Goal: Navigation & Orientation: Find specific page/section

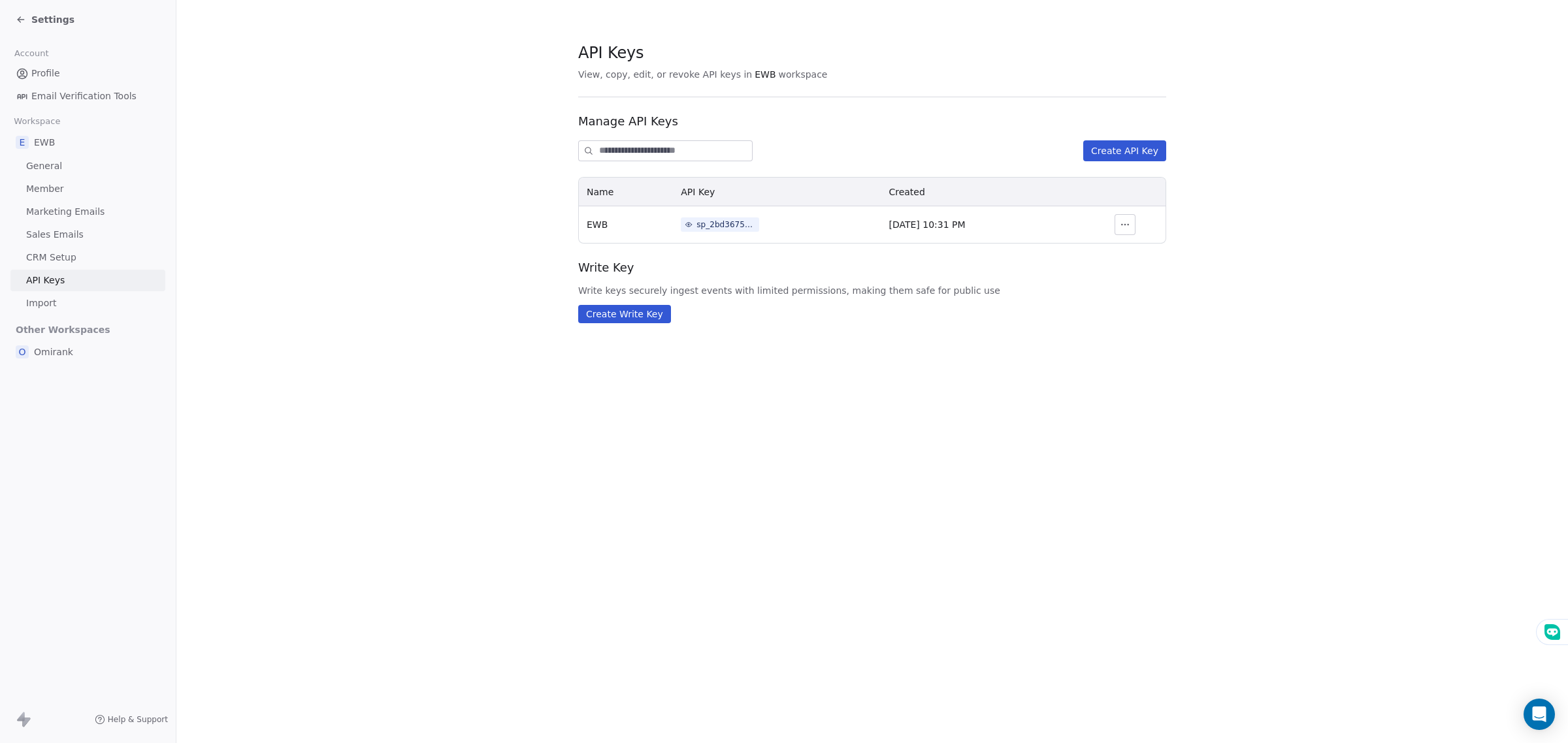
click at [19, 30] on div "Settings" at bounding box center [88, 19] width 175 height 39
click at [17, 24] on icon at bounding box center [21, 19] width 10 height 10
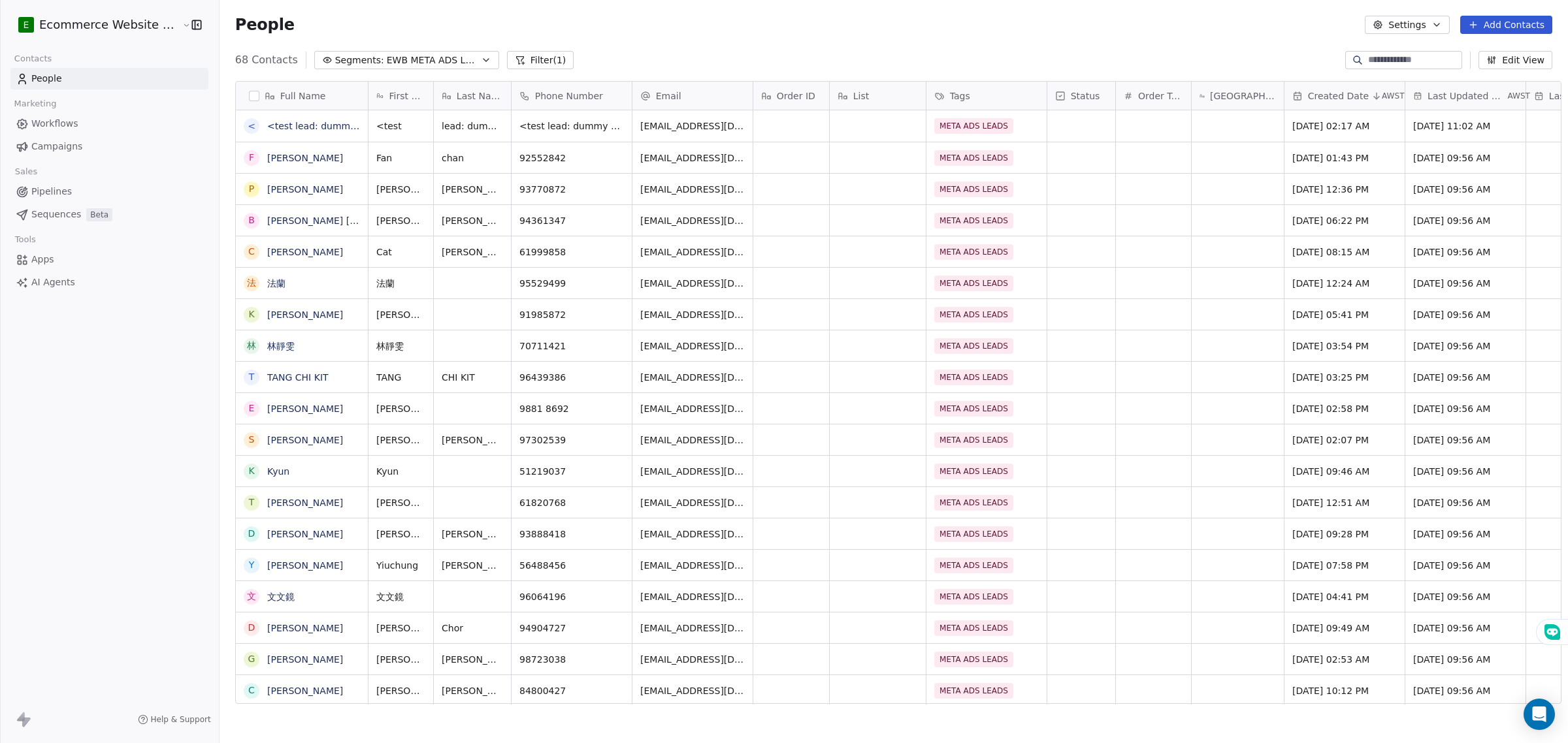
scroll to position [641, 1346]
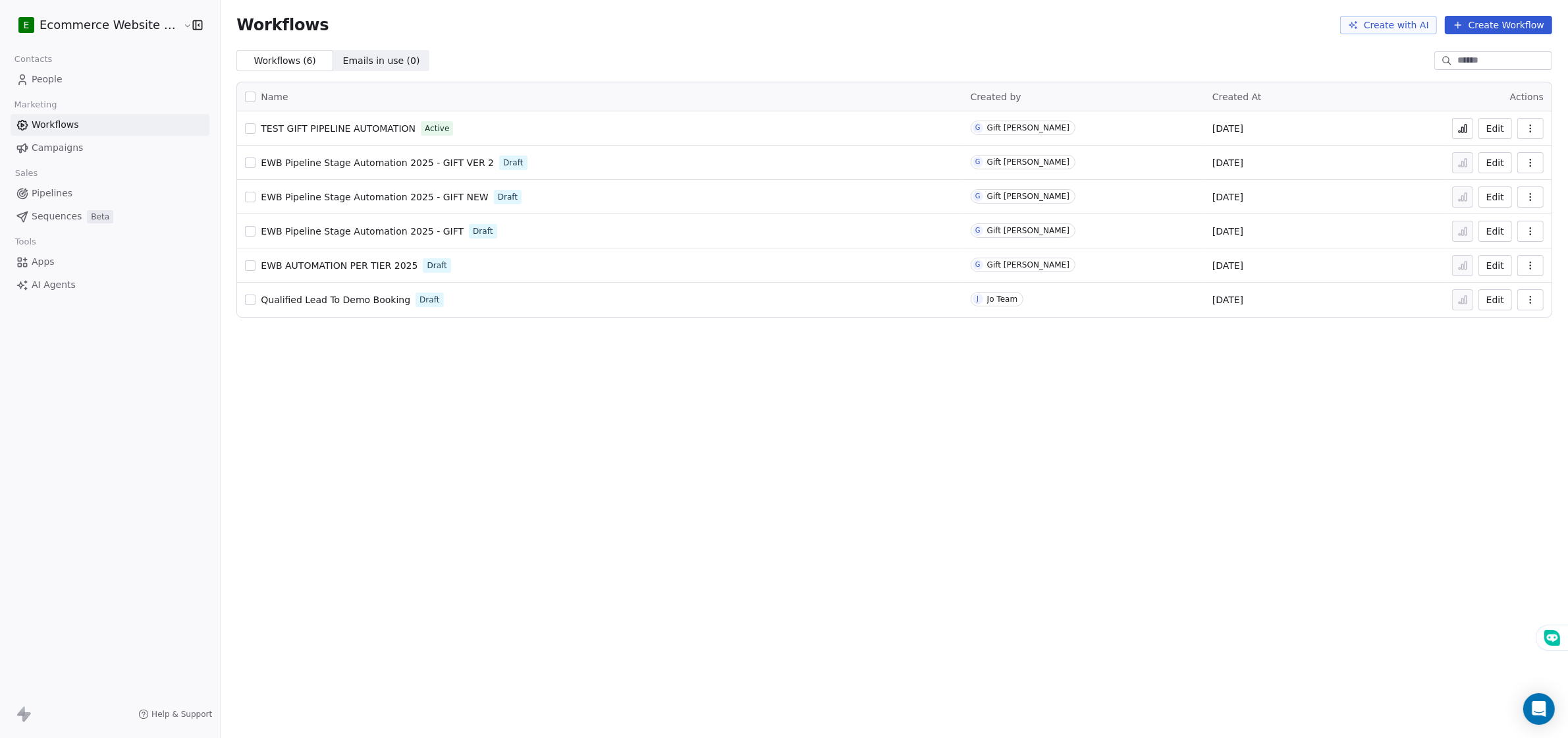
click at [67, 74] on link "People" at bounding box center [109, 79] width 199 height 22
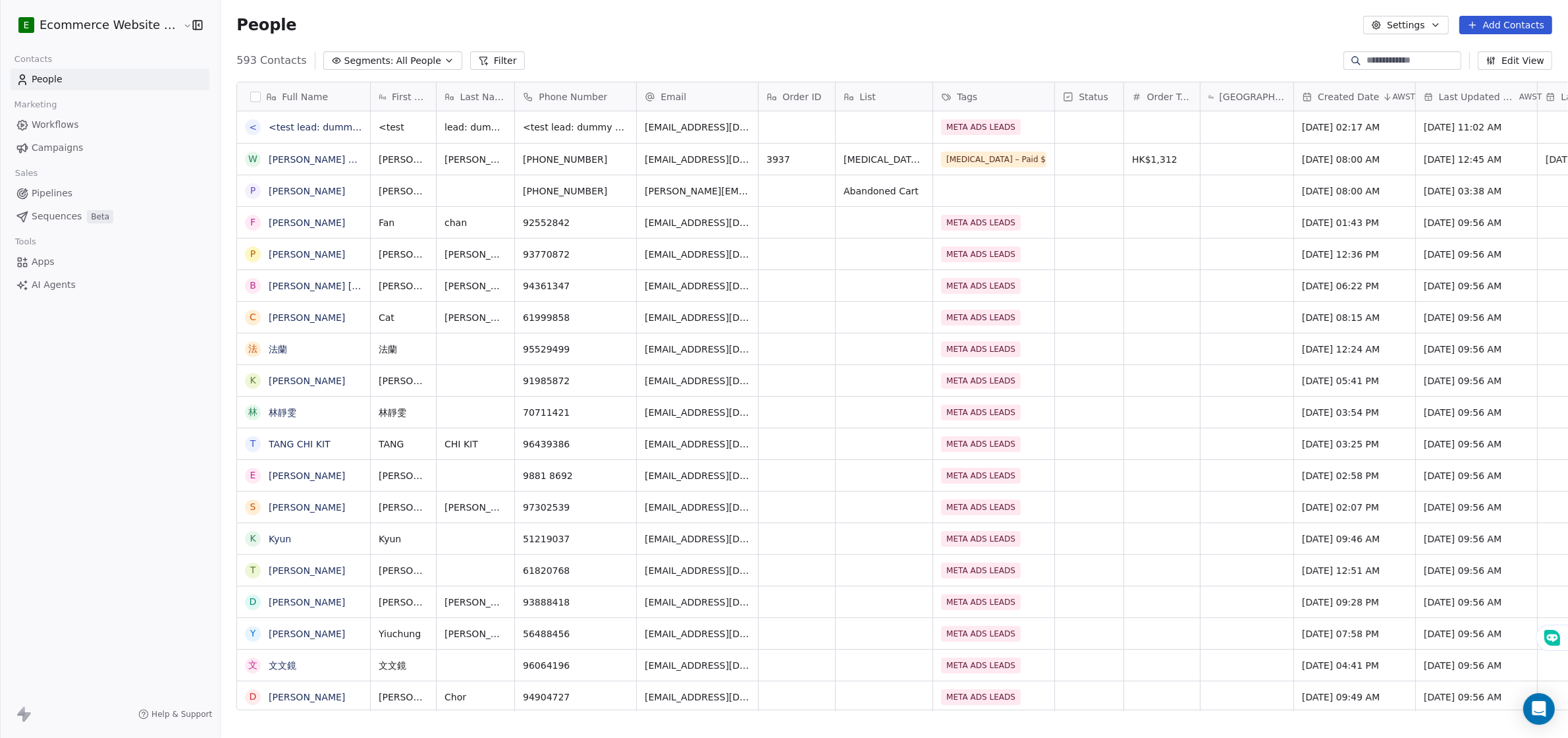
scroll to position [647, 1357]
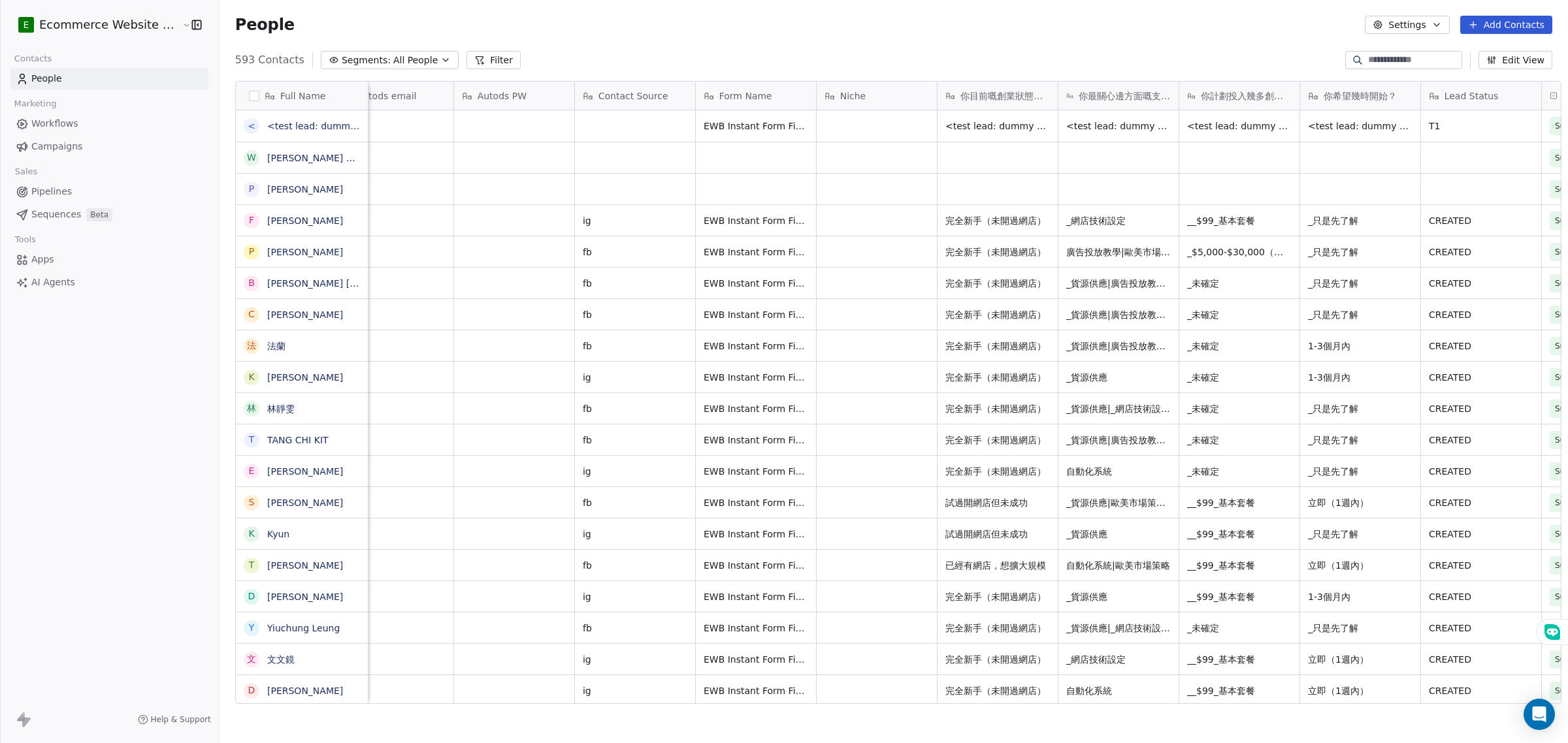
scroll to position [0, 2388]
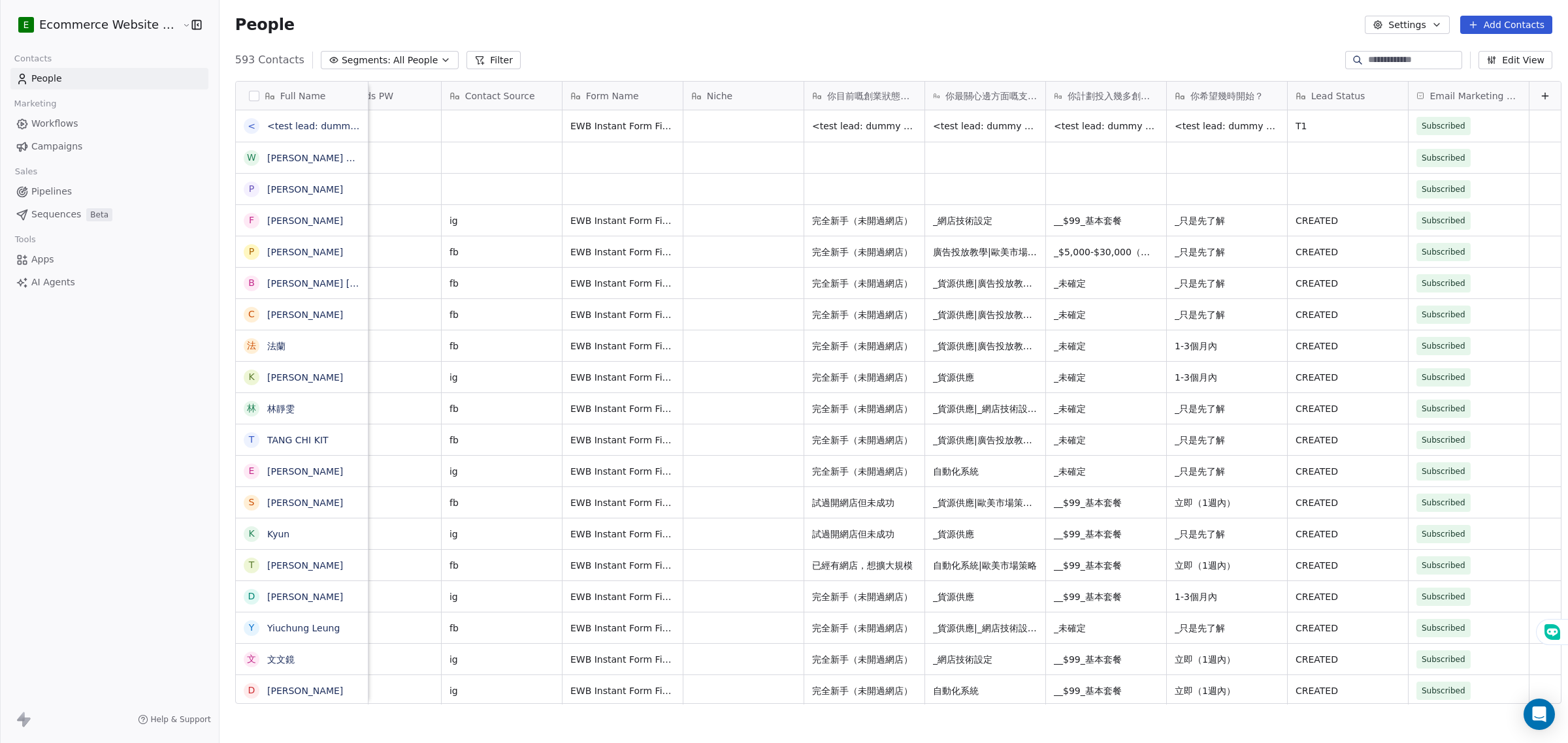
click at [158, 20] on html "E Ecommerce Website Builder Contacts People Marketing Workflows Campaigns Sales…" at bounding box center [784, 372] width 1568 height 743
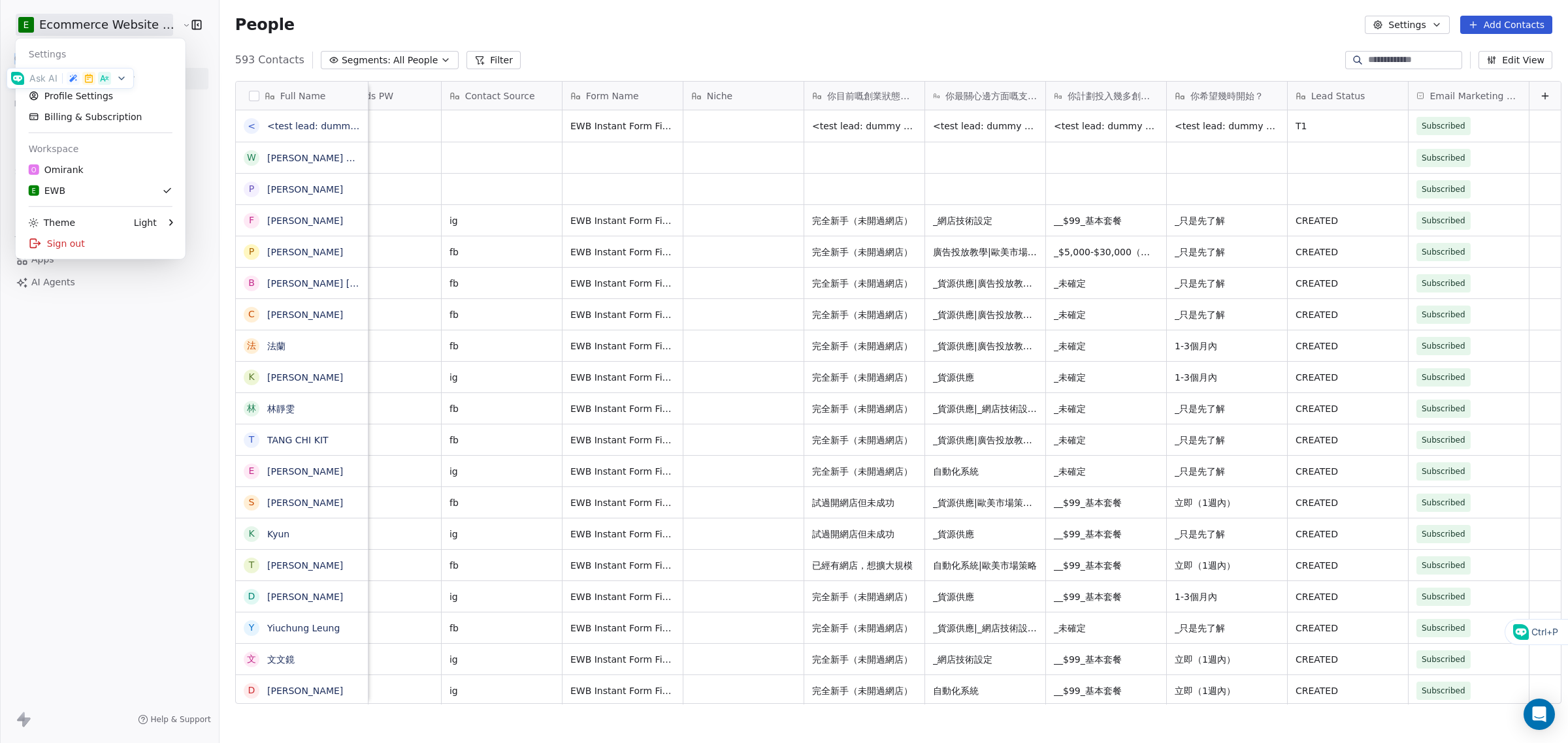
click at [158, 20] on html "E Ecommerce Website Builder Contacts People Marketing Workflows Campaigns Sales…" at bounding box center [784, 372] width 1568 height 743
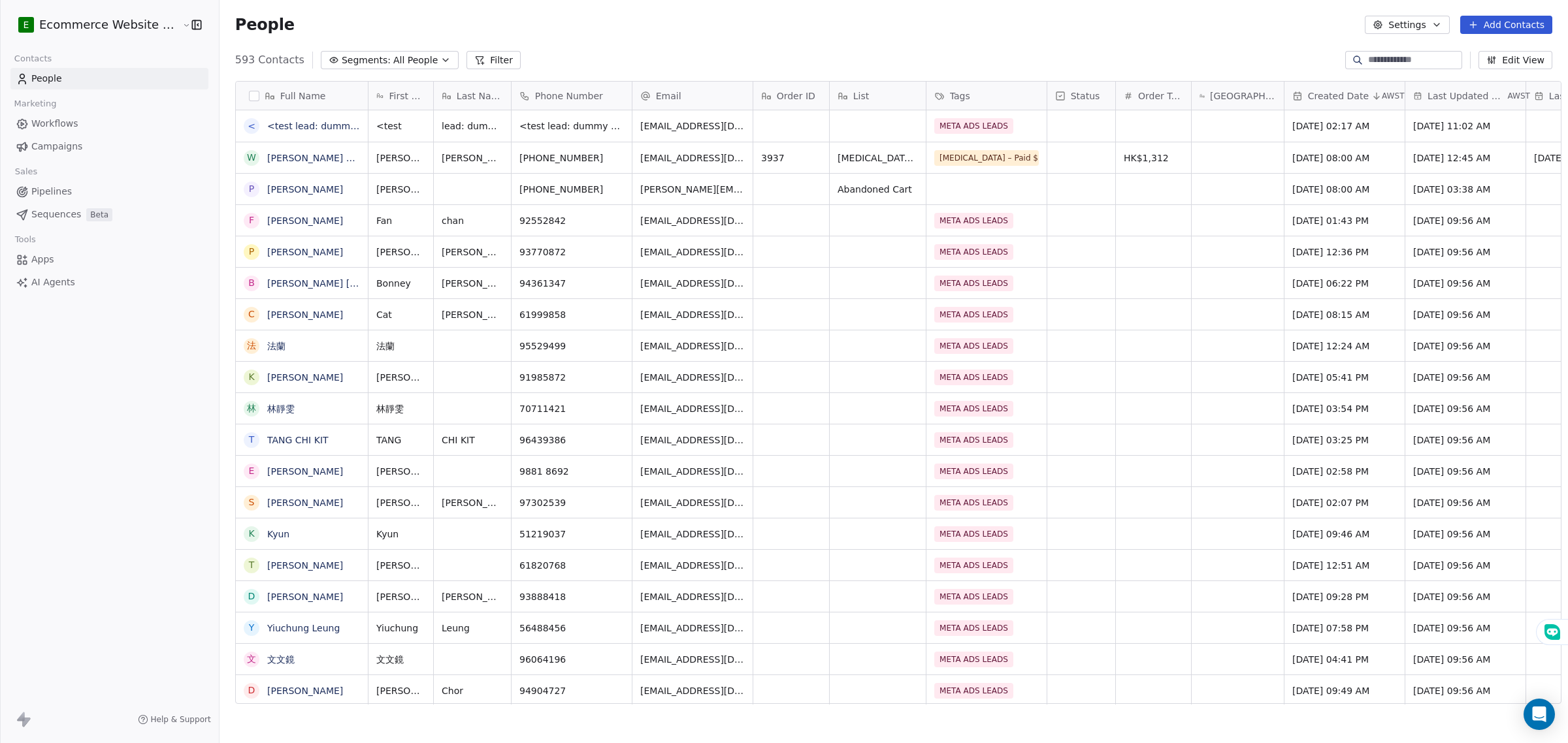
scroll to position [641, 1346]
click at [342, 59] on span "Segments:" at bounding box center [367, 60] width 49 height 13
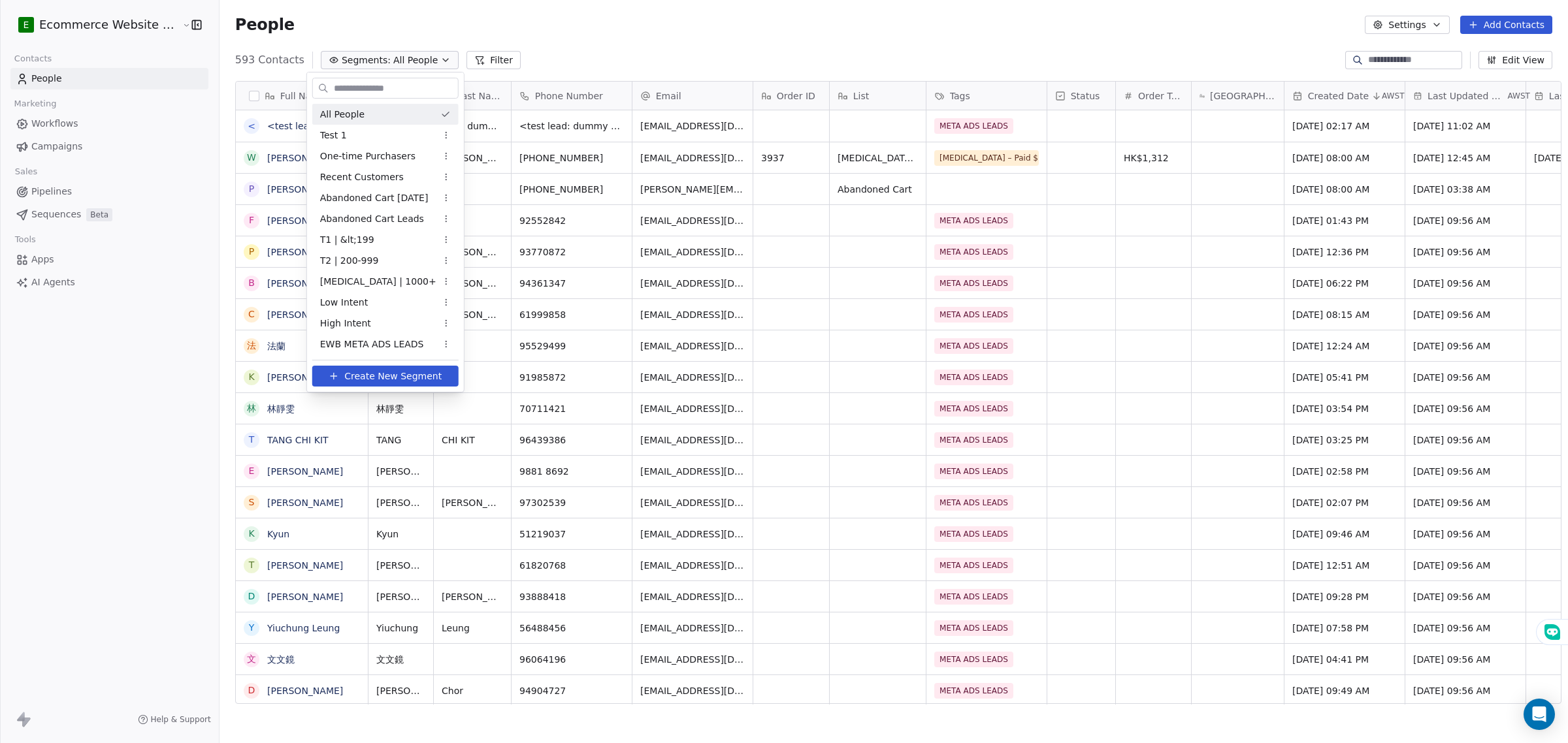
drag, startPoint x: 341, startPoint y: 59, endPoint x: 357, endPoint y: 8, distance: 53.5
click at [341, 59] on html "E Ecommerce Website Builder Contacts People Marketing Workflows Campaigns Sales…" at bounding box center [784, 372] width 1568 height 743
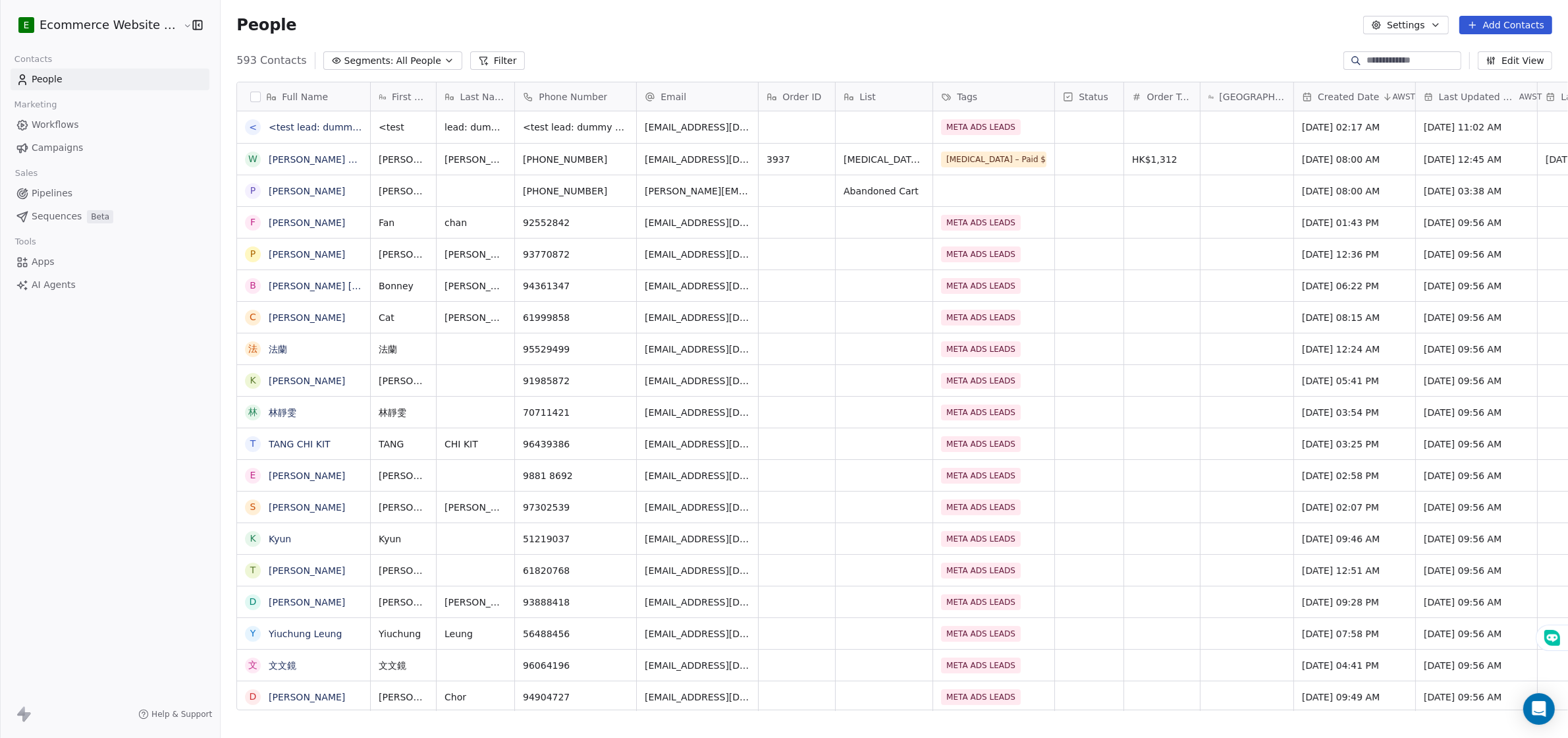
scroll to position [647, 1357]
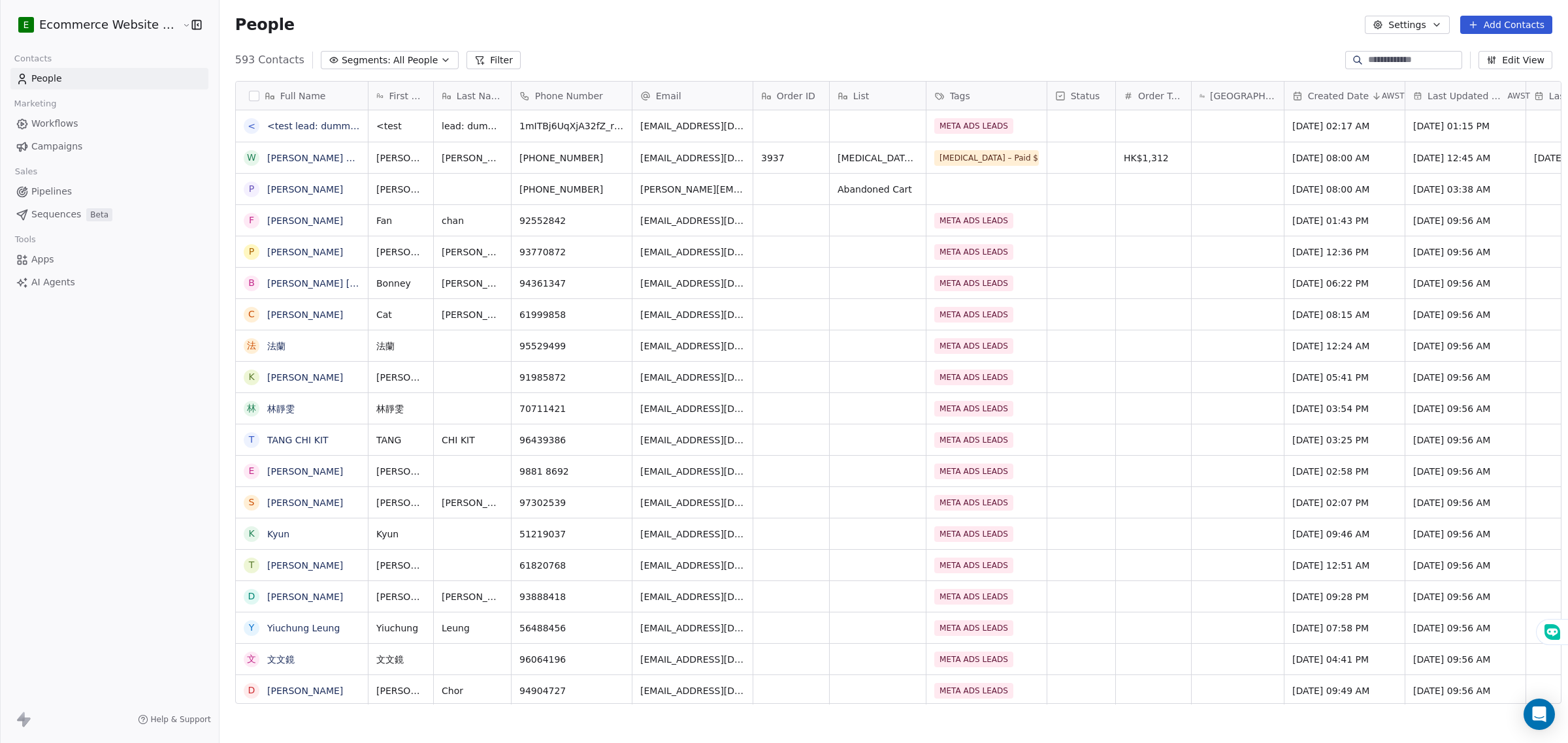
scroll to position [641, 1346]
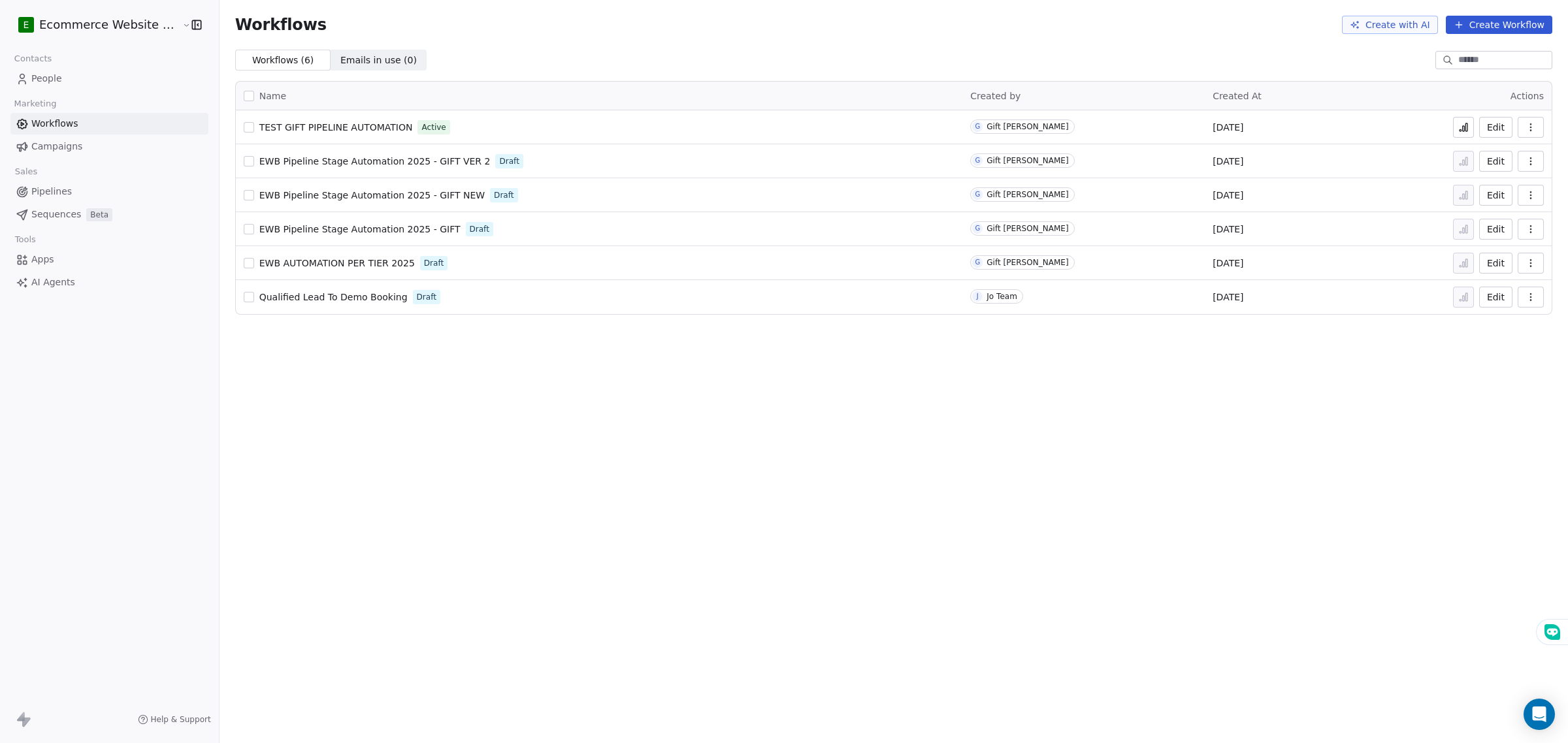
click at [75, 80] on link "People" at bounding box center [109, 78] width 198 height 22
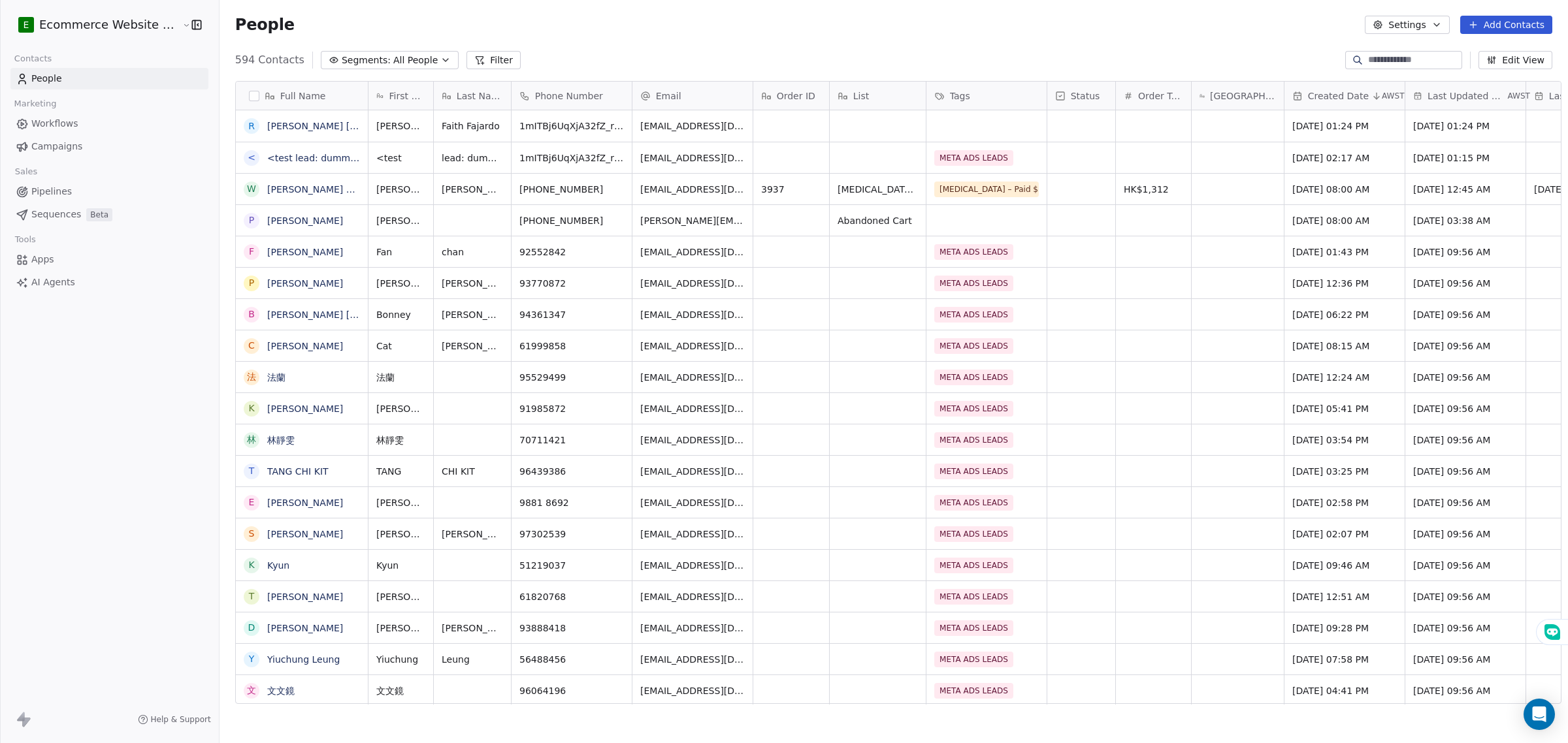
scroll to position [12, 13]
